Goal: Task Accomplishment & Management: Manage account settings

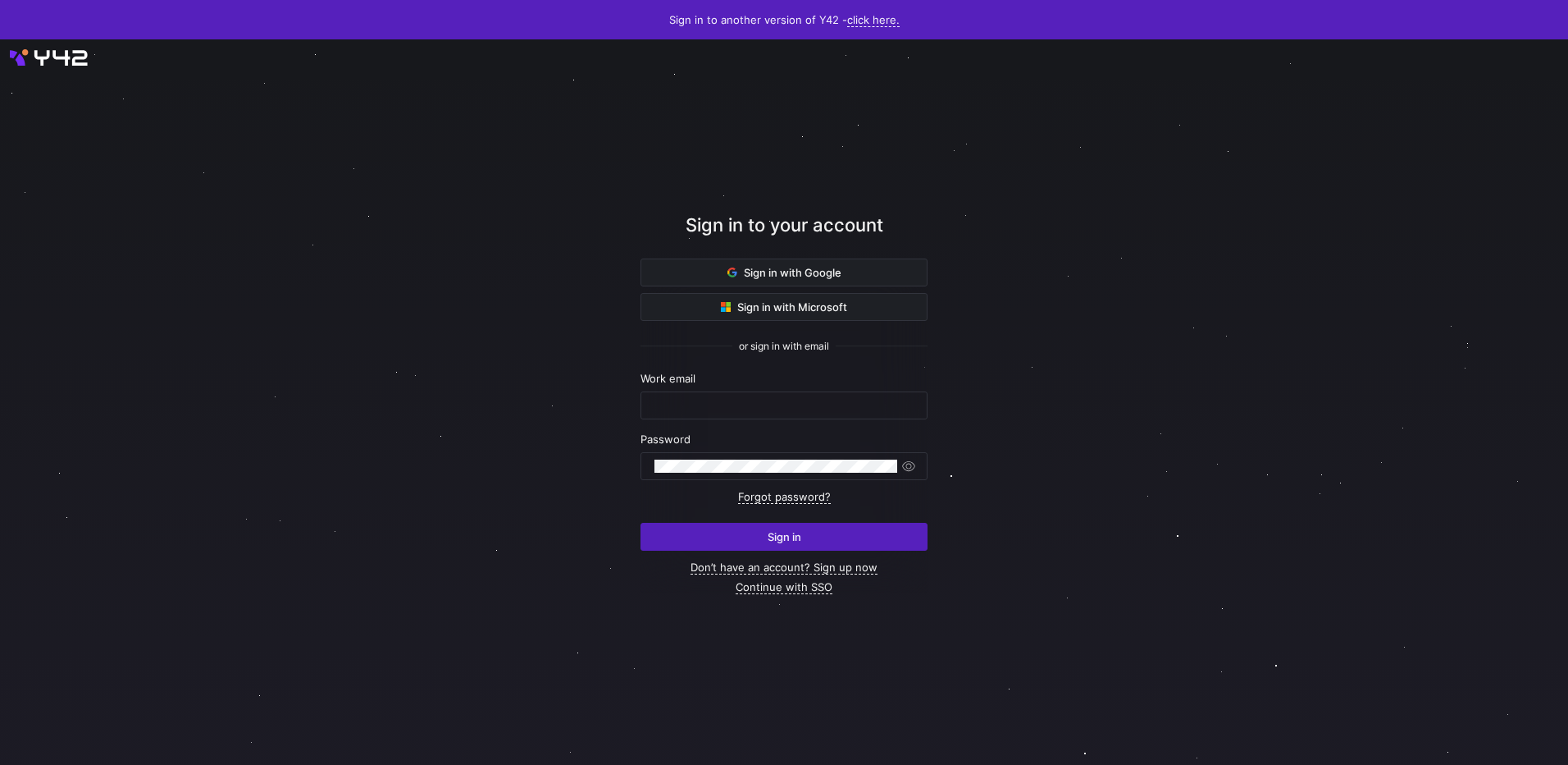
type input "[EMAIL_ADDRESS][DOMAIN_NAME]"
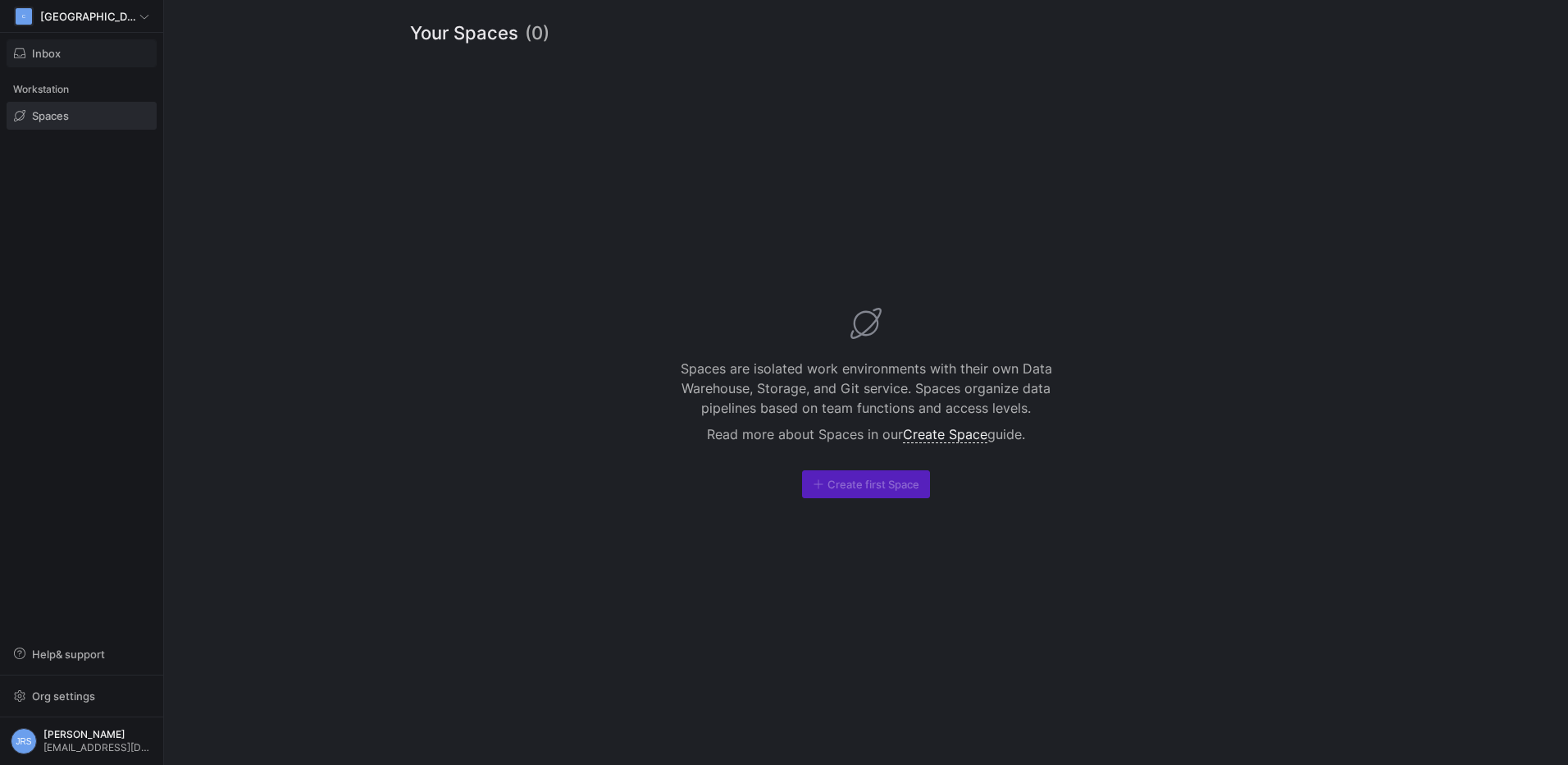
click at [87, 63] on span "button" at bounding box center [81, 53] width 148 height 26
click at [90, 28] on div at bounding box center [784, 382] width 1568 height 765
click at [97, 21] on div "C Cambridge" at bounding box center [81, 16] width 135 height 20
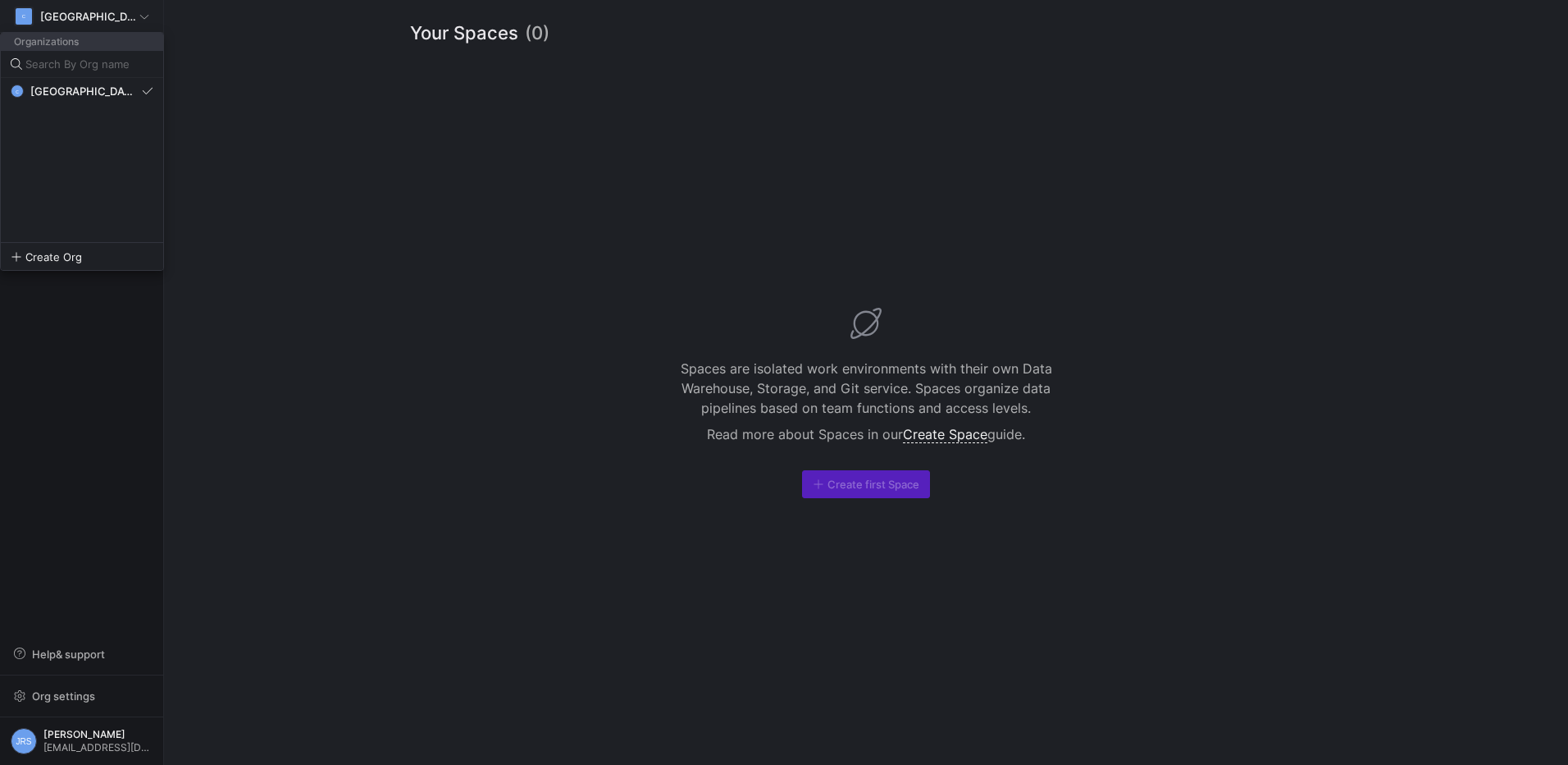
click at [53, 23] on div at bounding box center [784, 382] width 1568 height 765
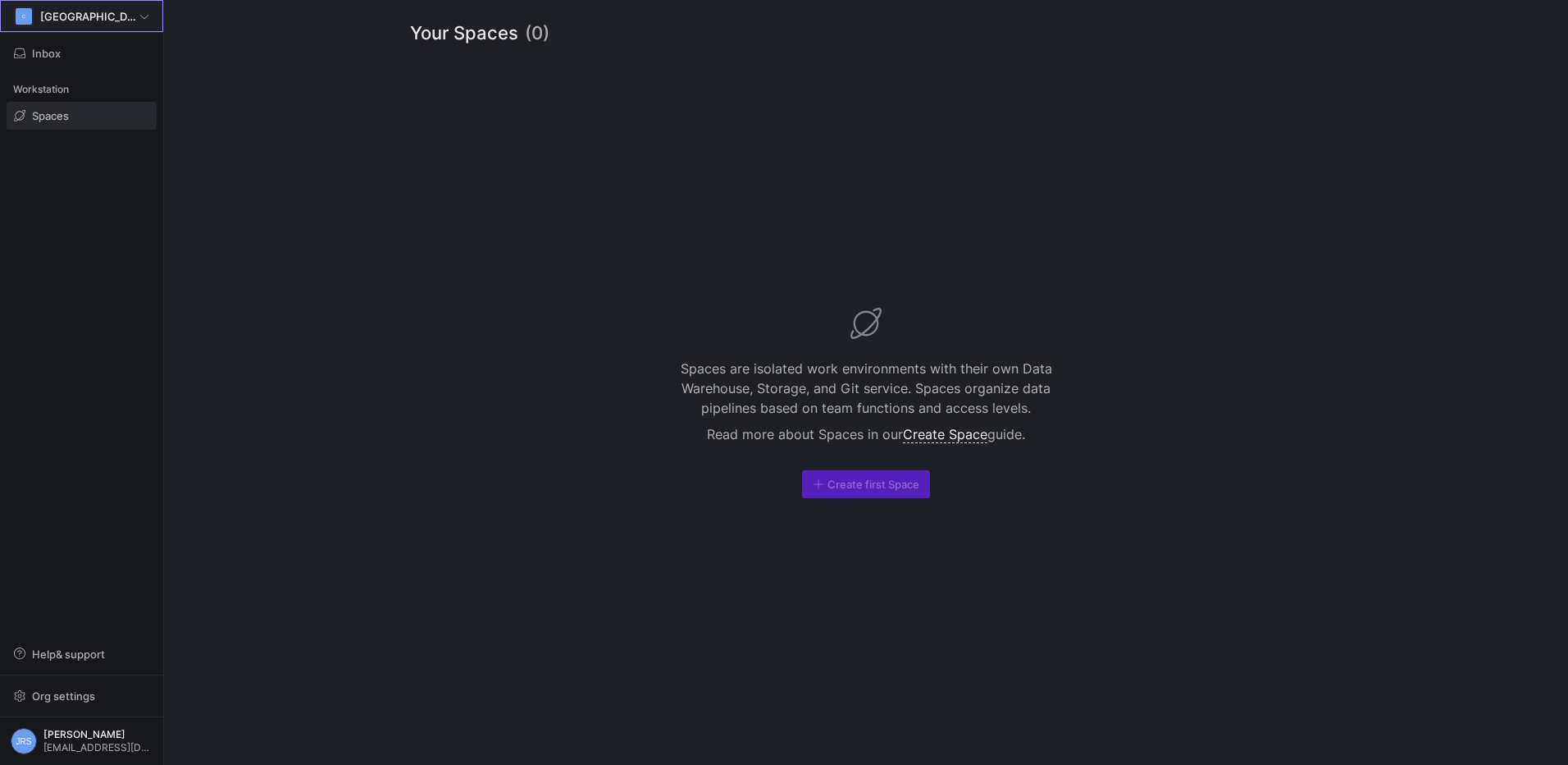
click at [63, 12] on span "Cambridge" at bounding box center [90, 17] width 99 height 13
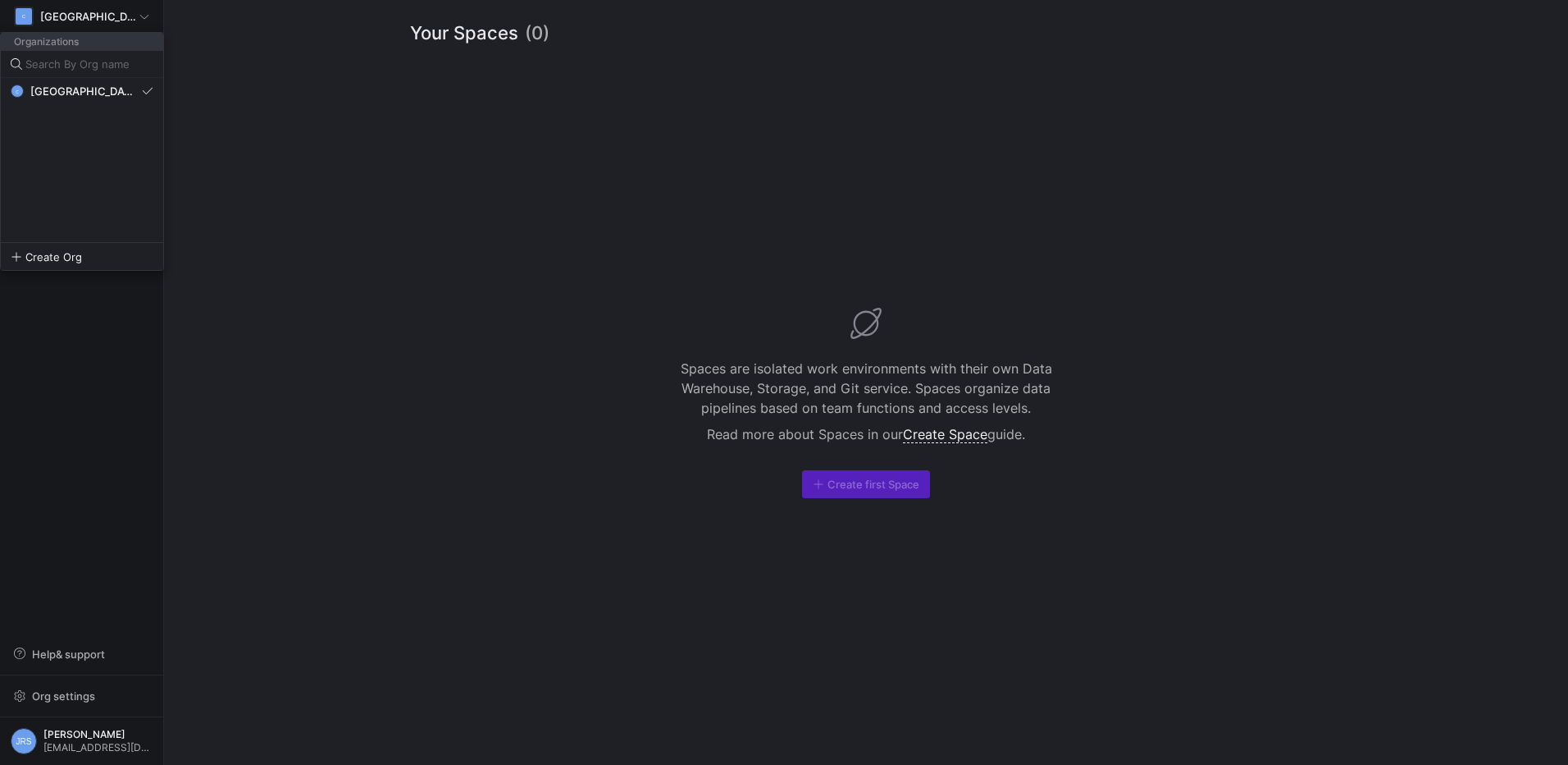
click at [268, 67] on div at bounding box center [784, 382] width 1568 height 765
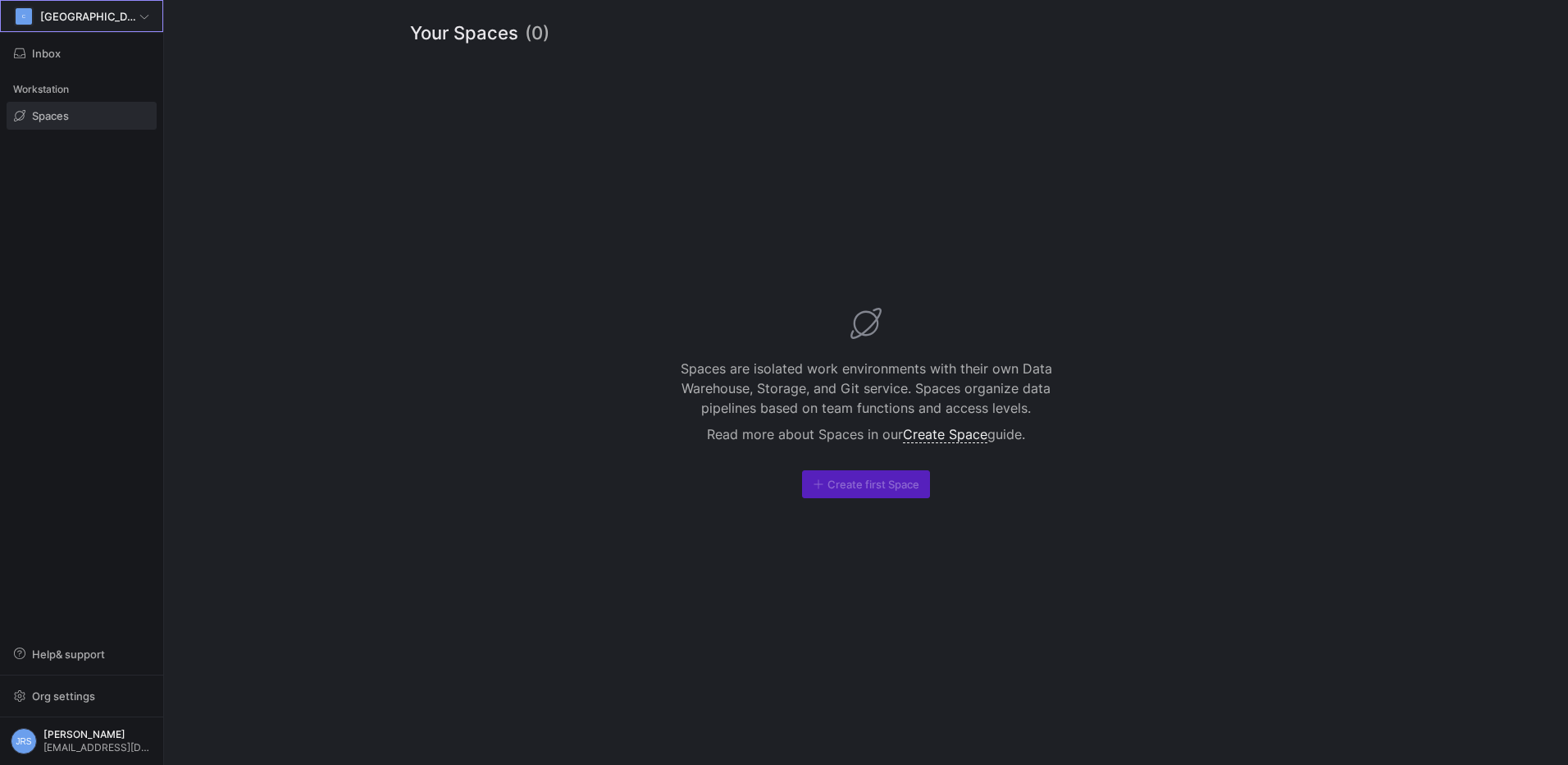
click at [109, 29] on span at bounding box center [81, 16] width 161 height 31
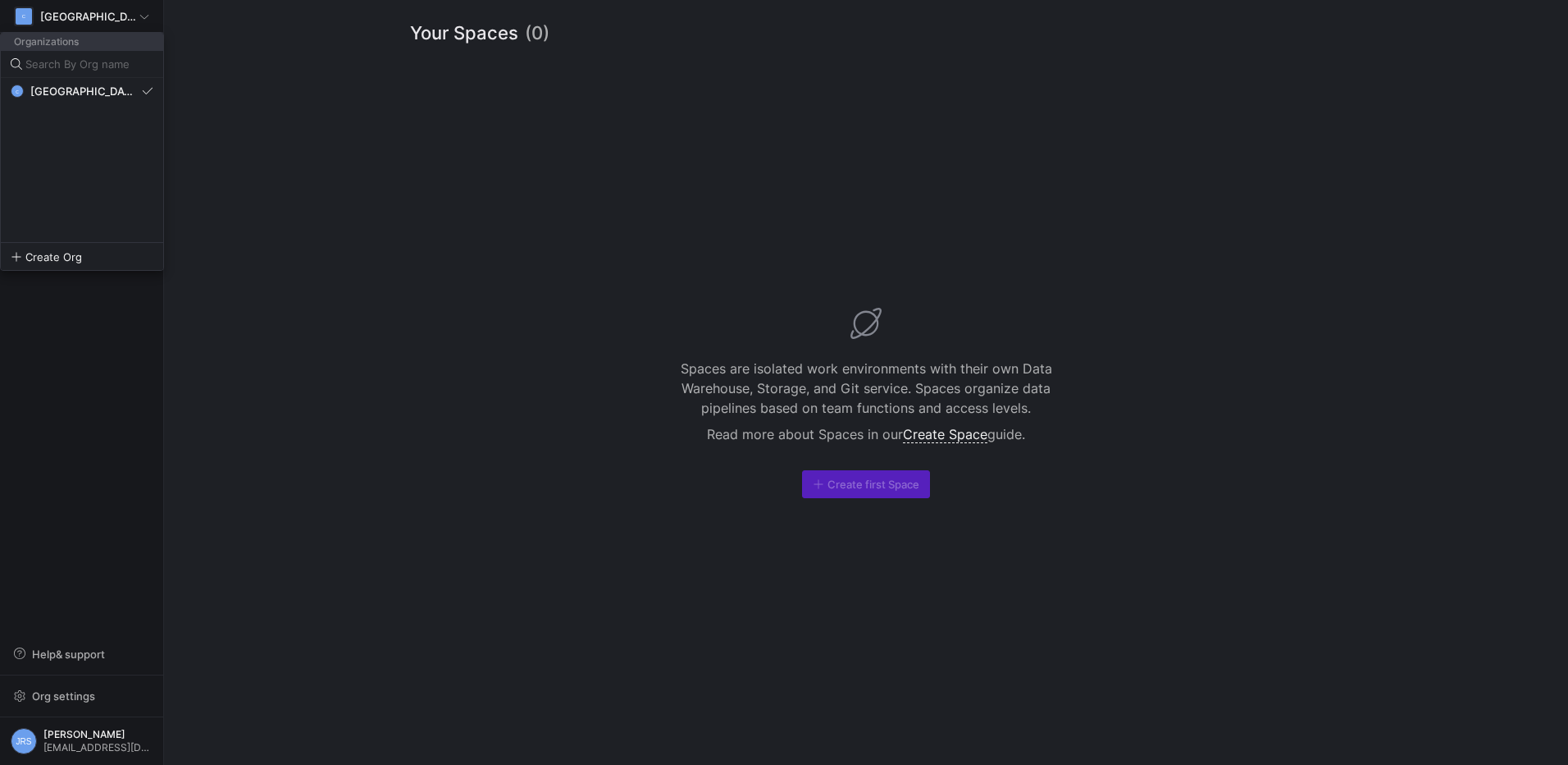
drag, startPoint x: 262, startPoint y: 85, endPoint x: 177, endPoint y: 64, distance: 87.6
click at [262, 86] on div at bounding box center [784, 382] width 1568 height 765
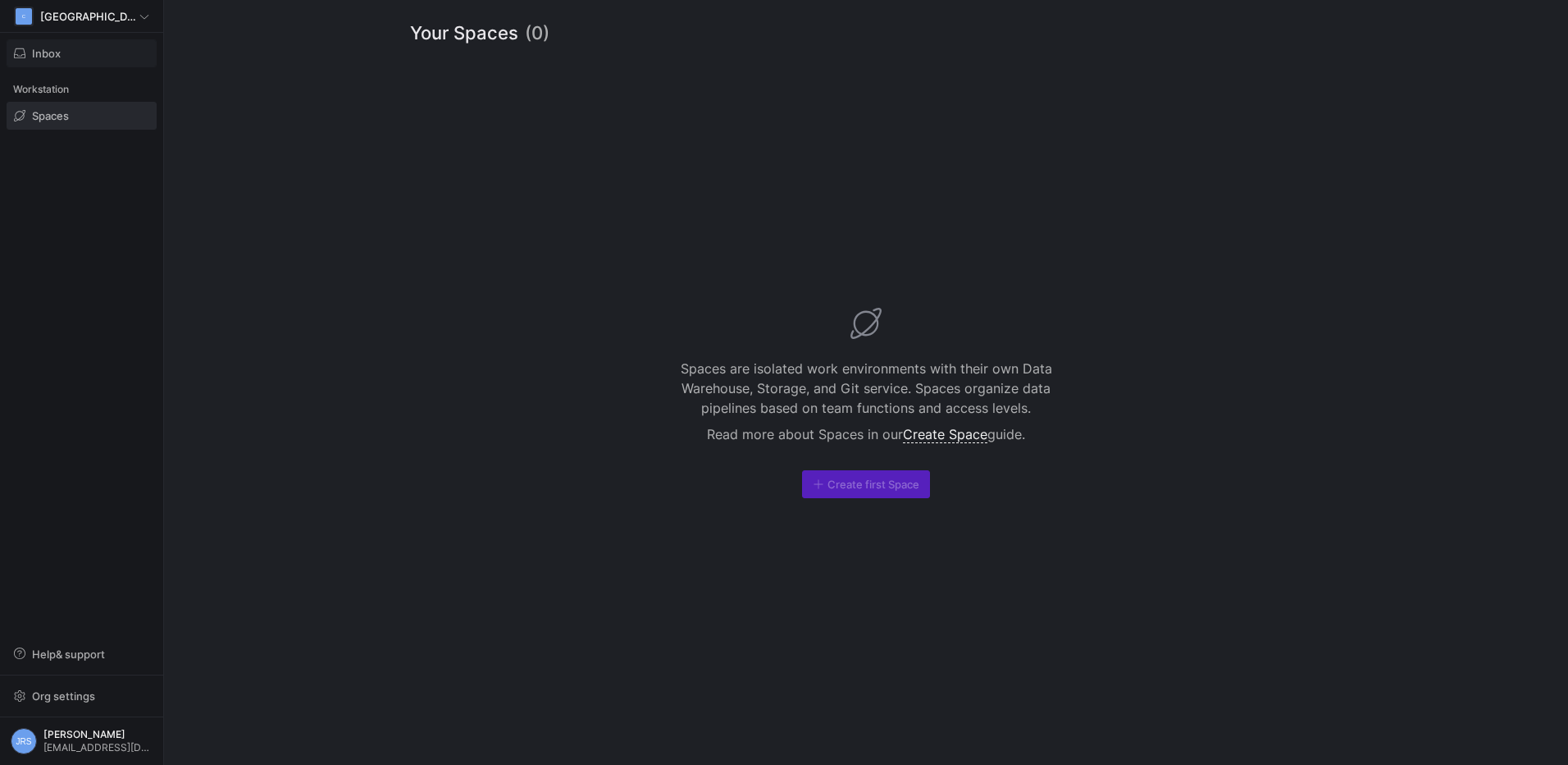
click at [90, 52] on span "Inbox" at bounding box center [81, 53] width 135 height 13
click at [83, 700] on div at bounding box center [784, 382] width 1568 height 765
click at [83, 700] on span "Org settings" at bounding box center [63, 696] width 63 height 13
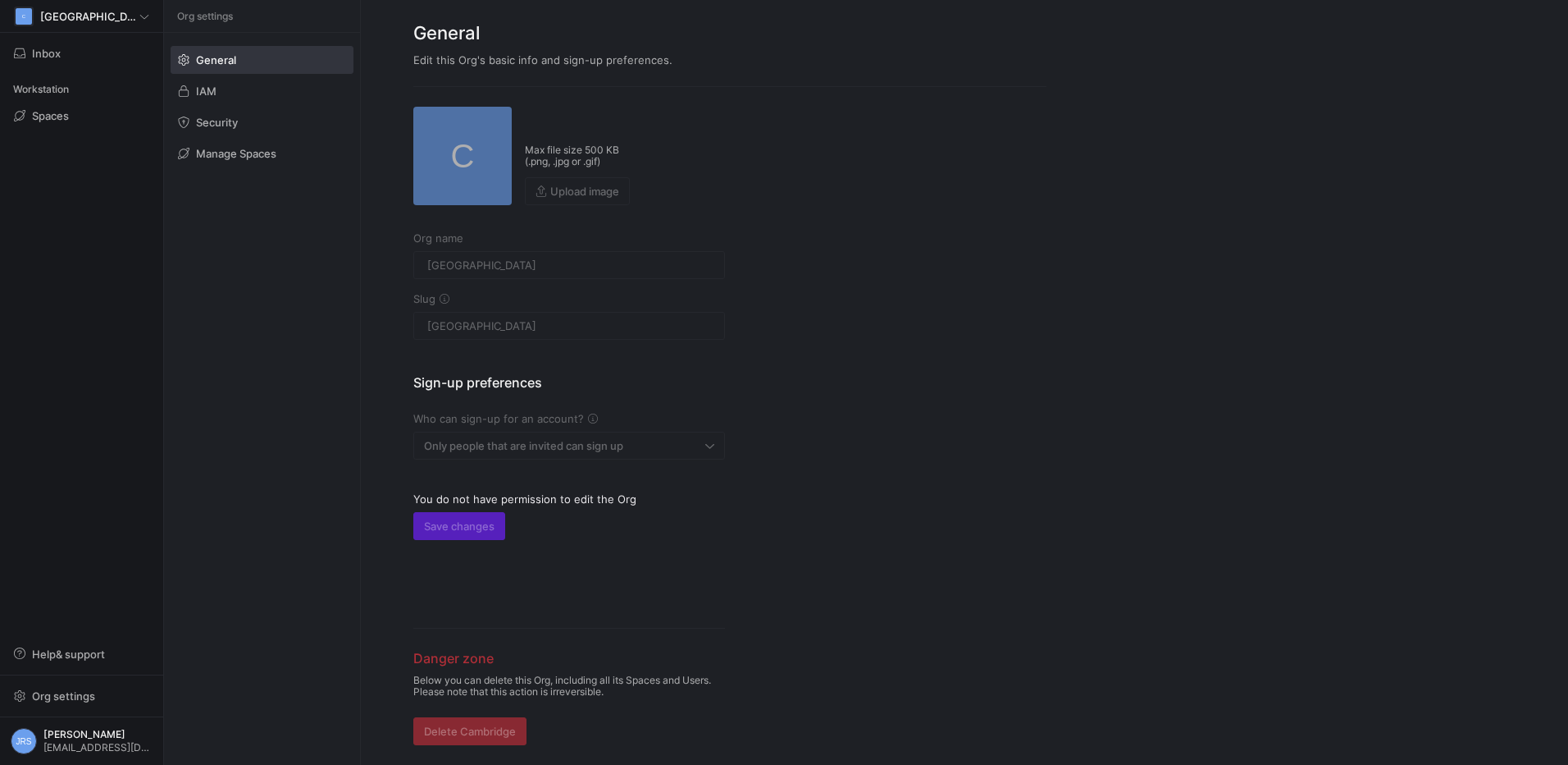
click at [521, 443] on mat-form-field "Only people that are invited can sign up" at bounding box center [569, 446] width 312 height 28
click at [572, 316] on mat-form-field "cambridge" at bounding box center [569, 326] width 312 height 28
